Goal: Task Accomplishment & Management: Use online tool/utility

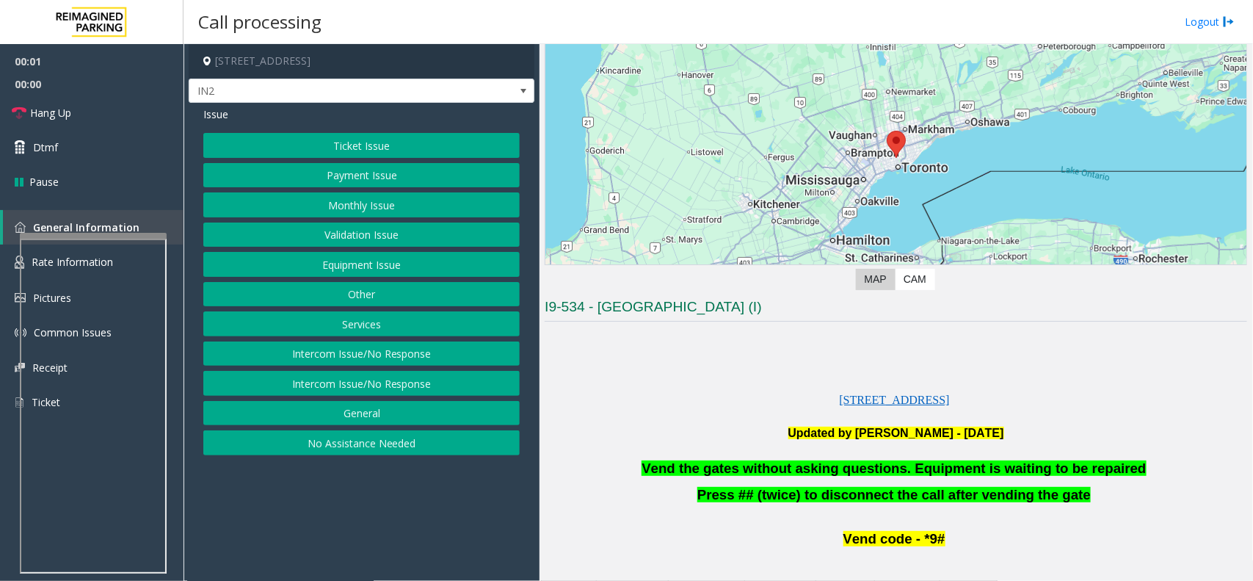
scroll to position [275, 0]
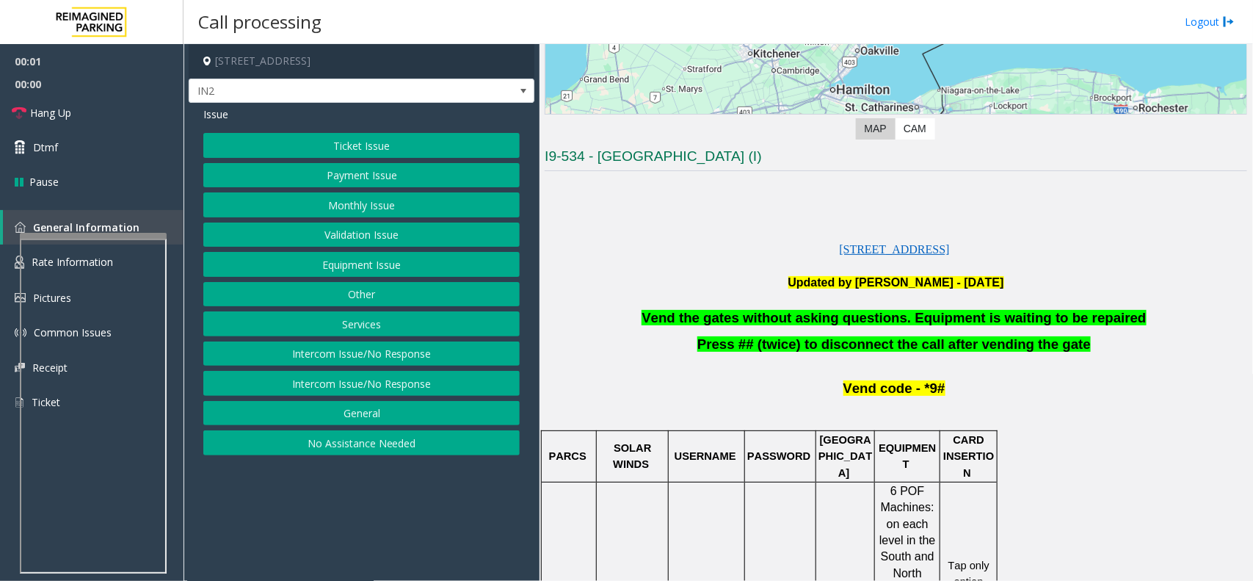
click at [349, 268] on button "Equipment Issue" at bounding box center [361, 264] width 316 height 25
click at [349, 264] on button "Gate / Door Won't Open" at bounding box center [361, 264] width 316 height 25
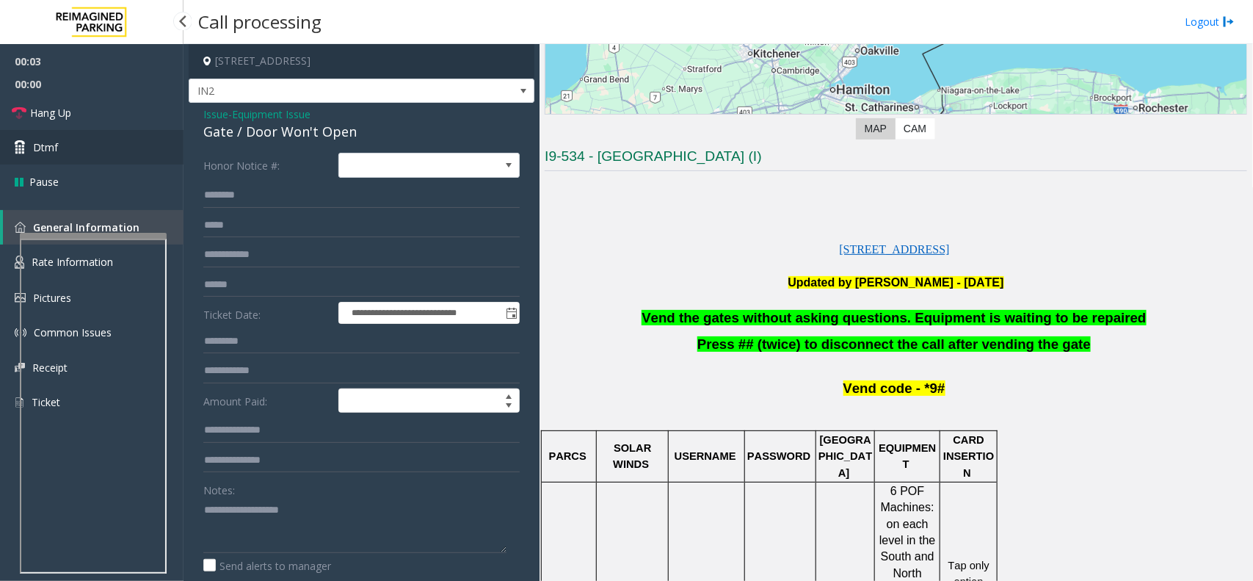
click at [40, 147] on span "Dtmf" at bounding box center [45, 146] width 25 height 15
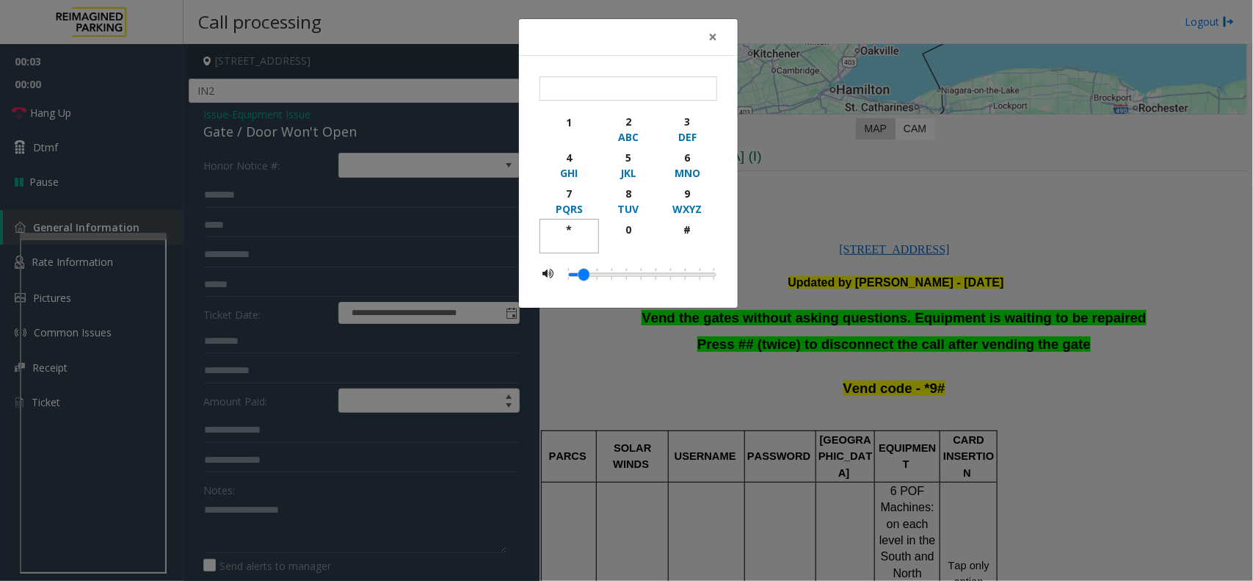
drag, startPoint x: 573, startPoint y: 232, endPoint x: 632, endPoint y: 217, distance: 60.7
click at [572, 232] on div "*" at bounding box center [569, 229] width 40 height 15
click at [688, 194] on div "9" at bounding box center [687, 193] width 40 height 15
click at [687, 228] on div "#" at bounding box center [687, 229] width 40 height 15
type input "***"
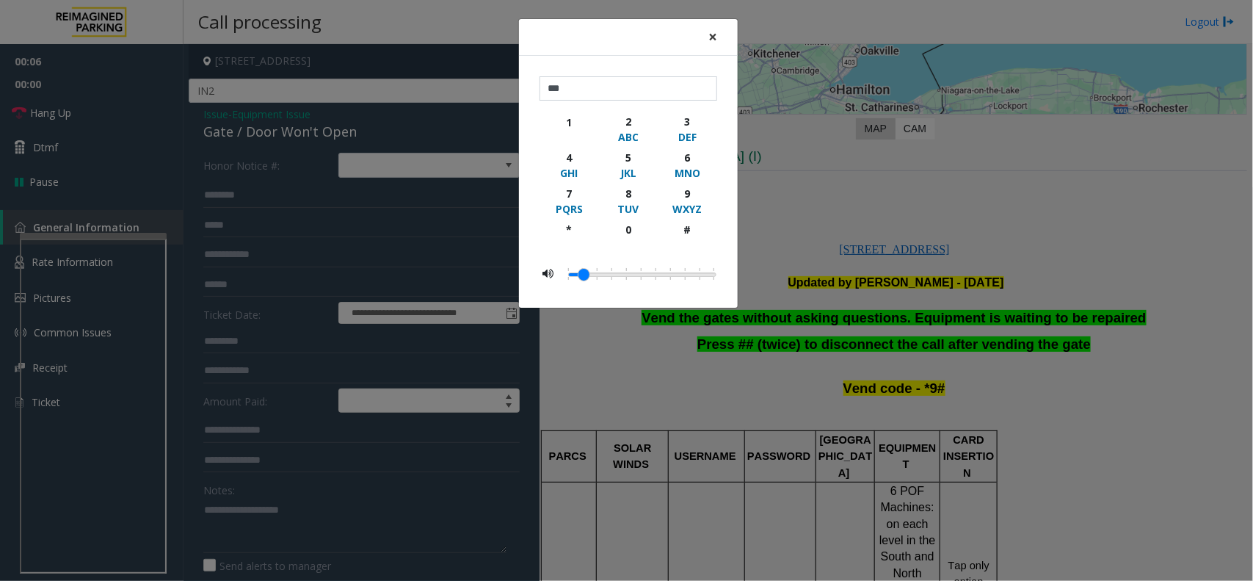
click at [710, 33] on span "×" at bounding box center [712, 36] width 9 height 21
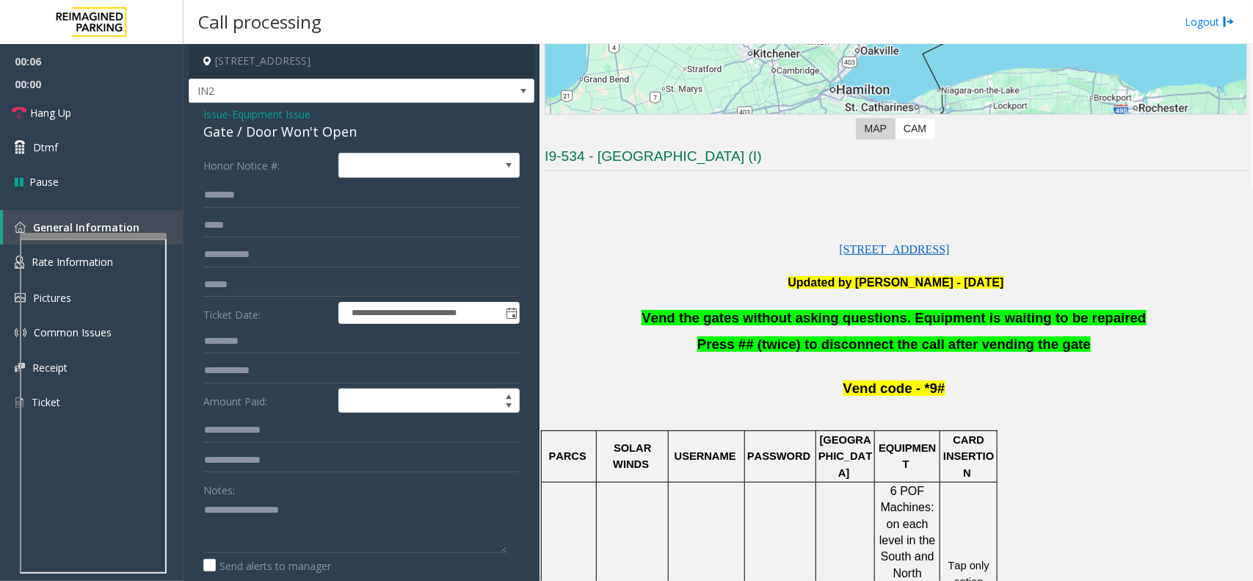
click at [299, 133] on div "Gate / Door Won't Open" at bounding box center [361, 132] width 316 height 20
copy div "Gate / Door Won't Open"
click at [288, 519] on textarea at bounding box center [354, 525] width 303 height 55
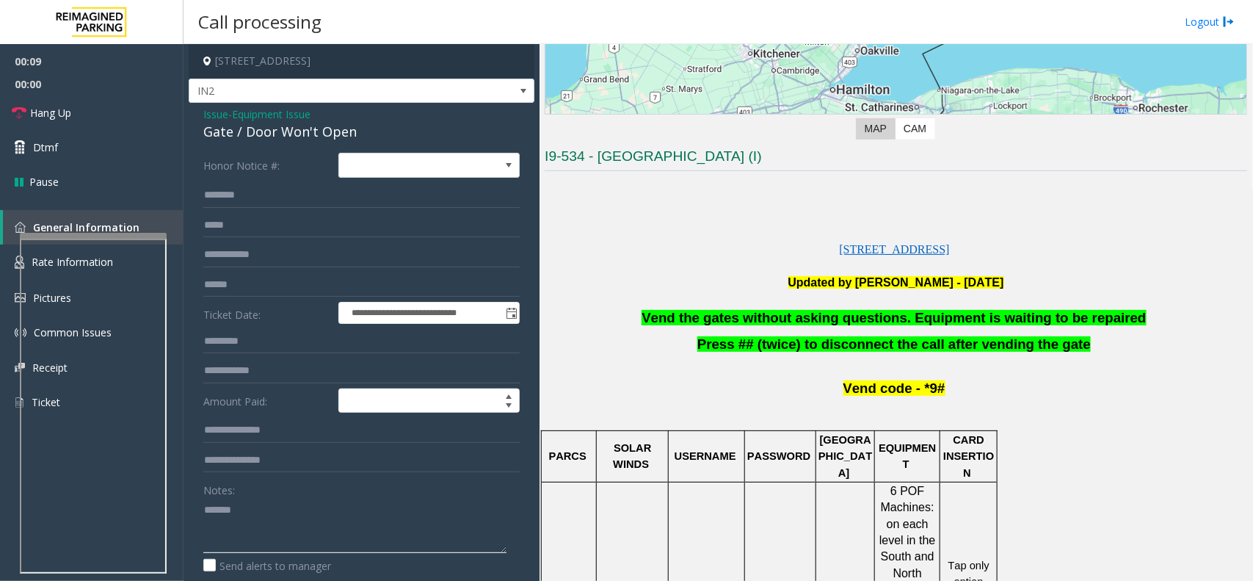
paste textarea "**********"
type textarea "**********"
click at [61, 116] on span "Hang Up" at bounding box center [50, 112] width 41 height 15
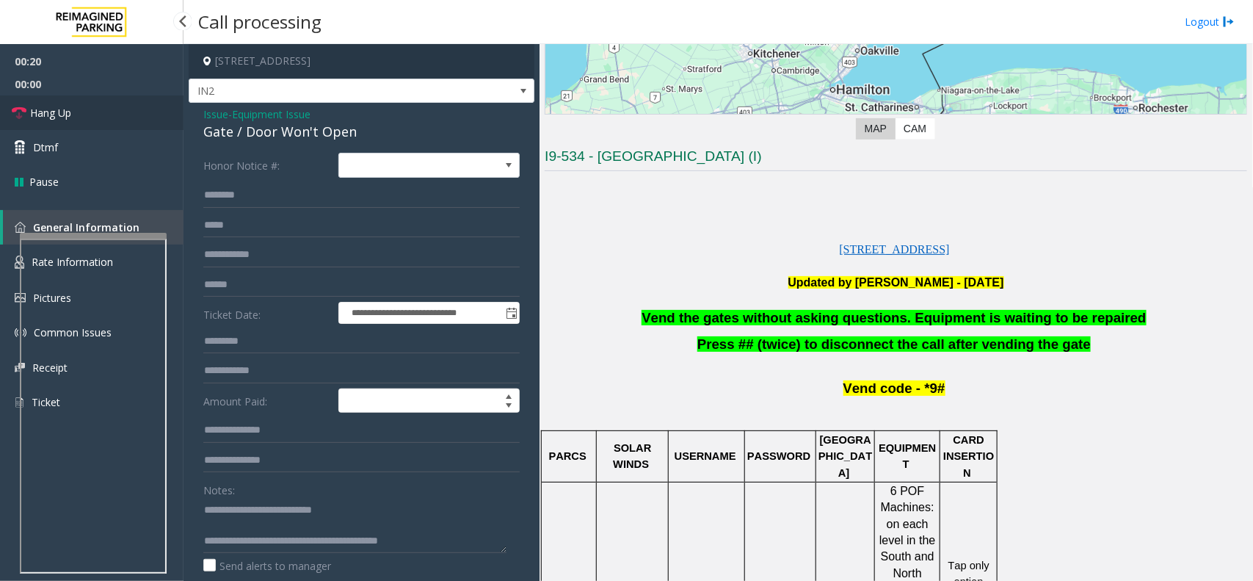
click at [64, 114] on span "Hang Up" at bounding box center [50, 112] width 41 height 15
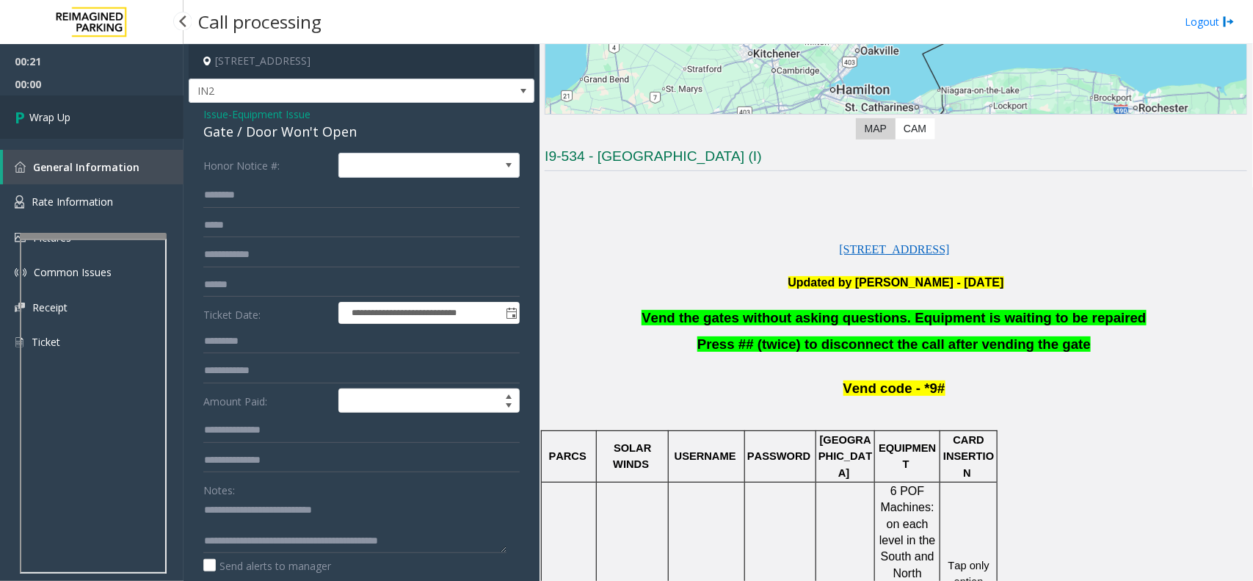
click at [64, 114] on span "Wrap Up" at bounding box center [49, 116] width 41 height 15
